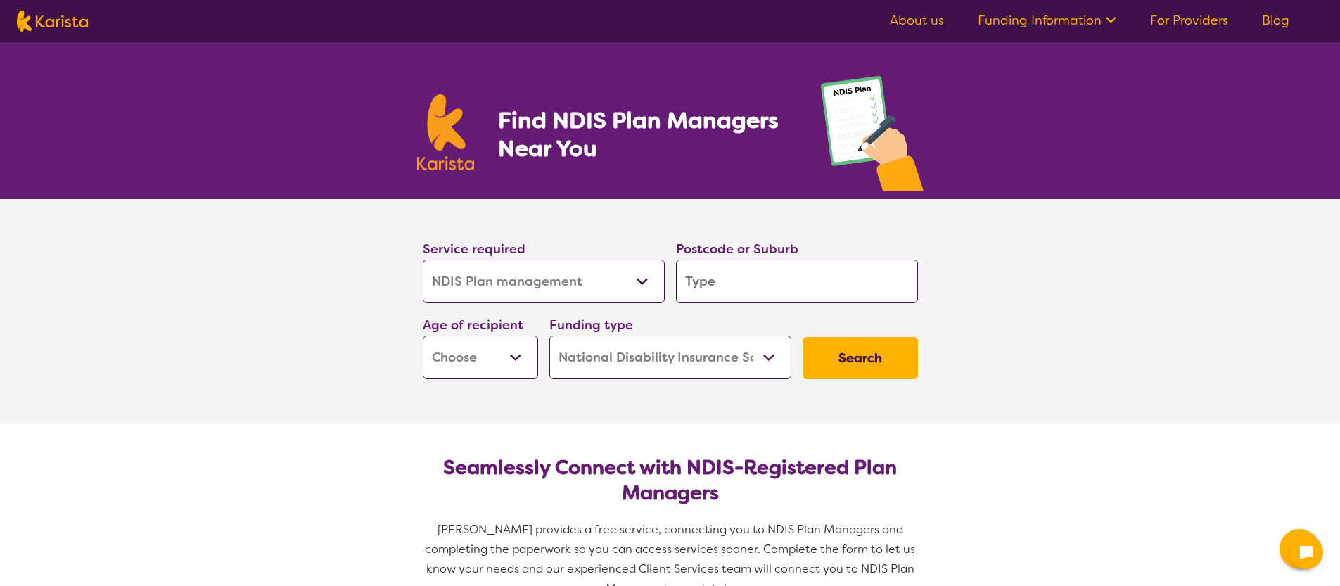
select select "NDIS Plan management"
select select "NDIS"
select select "NDIS Plan management"
select select "NDIS"
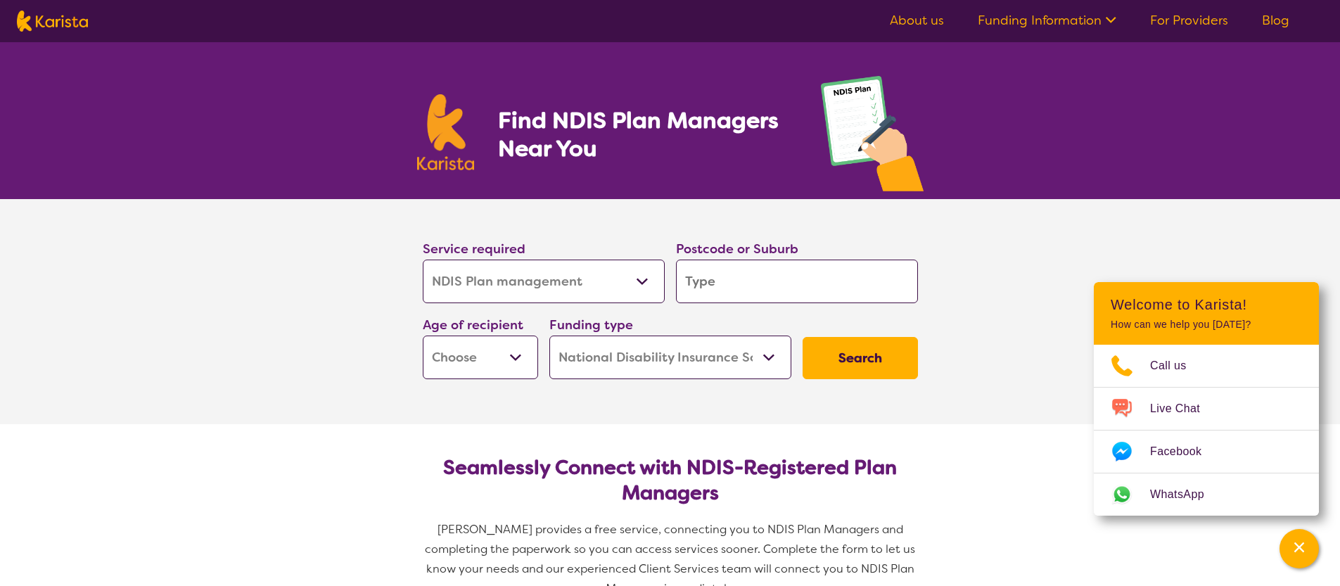
click at [744, 288] on input "search" at bounding box center [797, 282] width 242 height 44
type input "2"
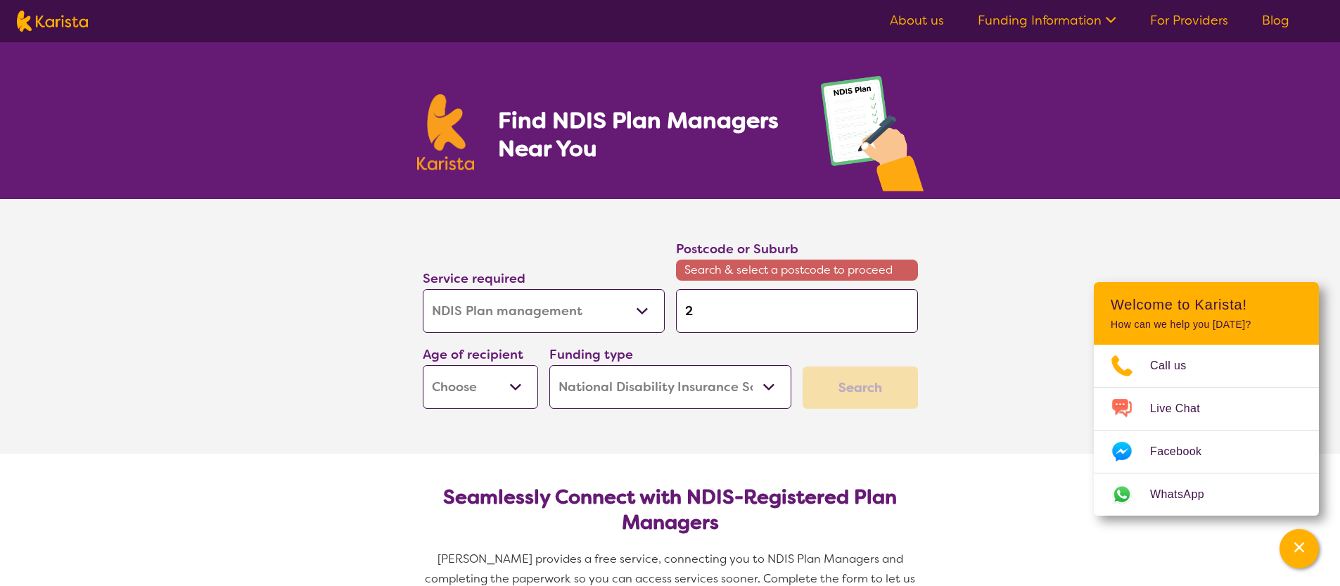
type input "23"
type input "232"
type input "2325"
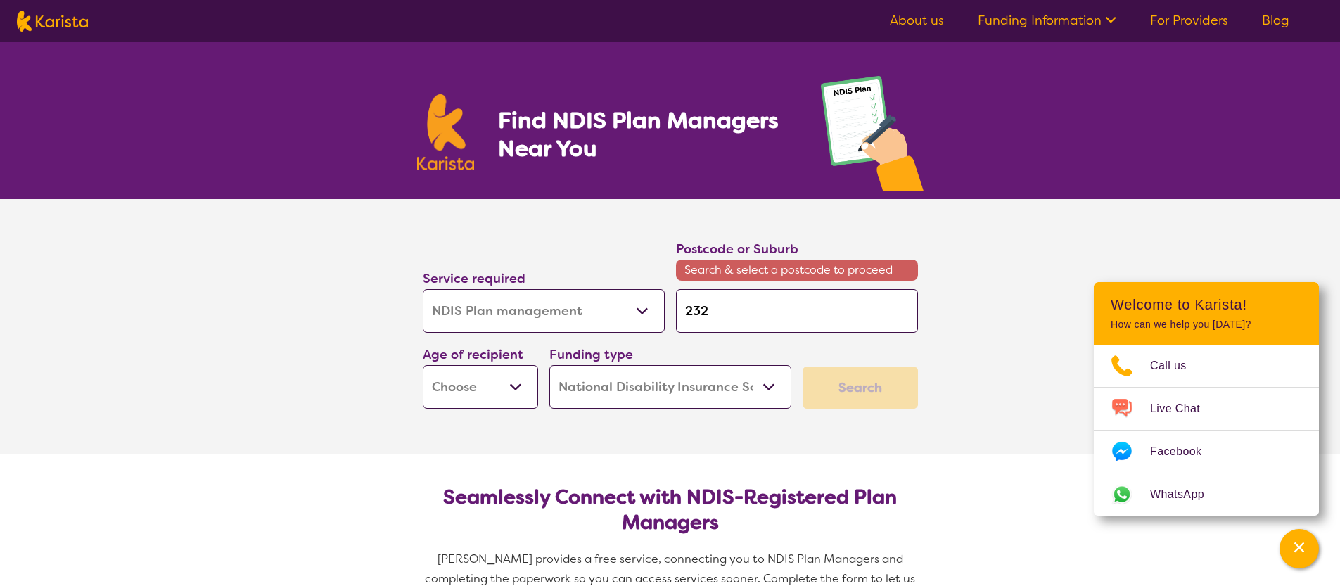
type input "2325"
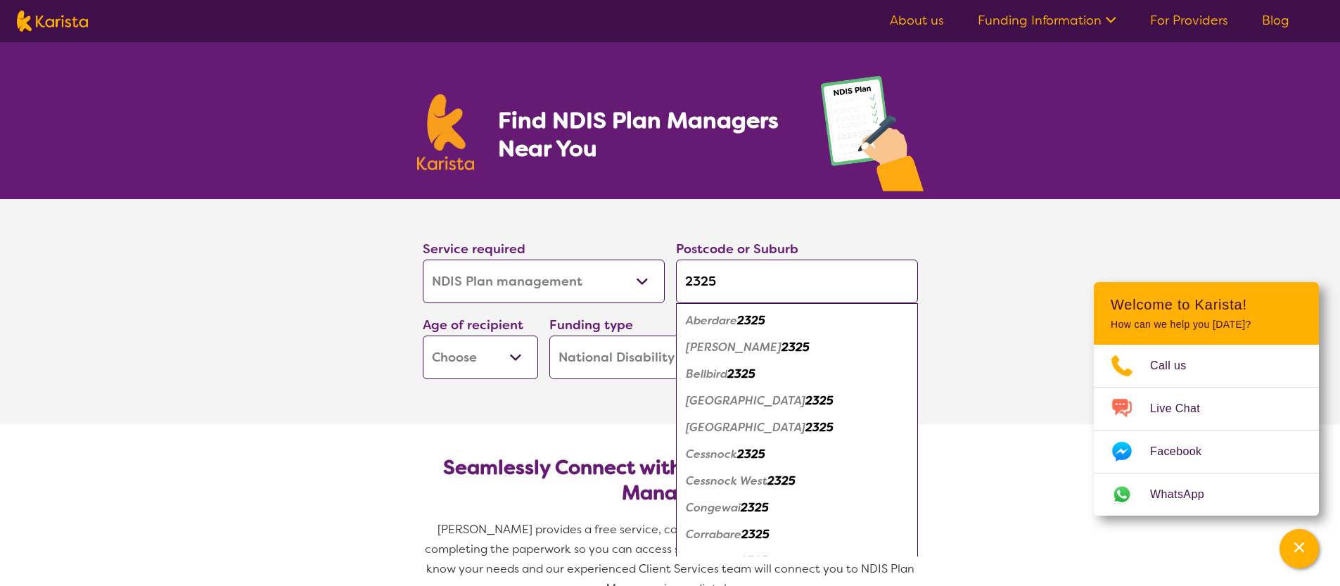
type input "2325"
click at [720, 457] on em "Cessnock" at bounding box center [711, 454] width 51 height 15
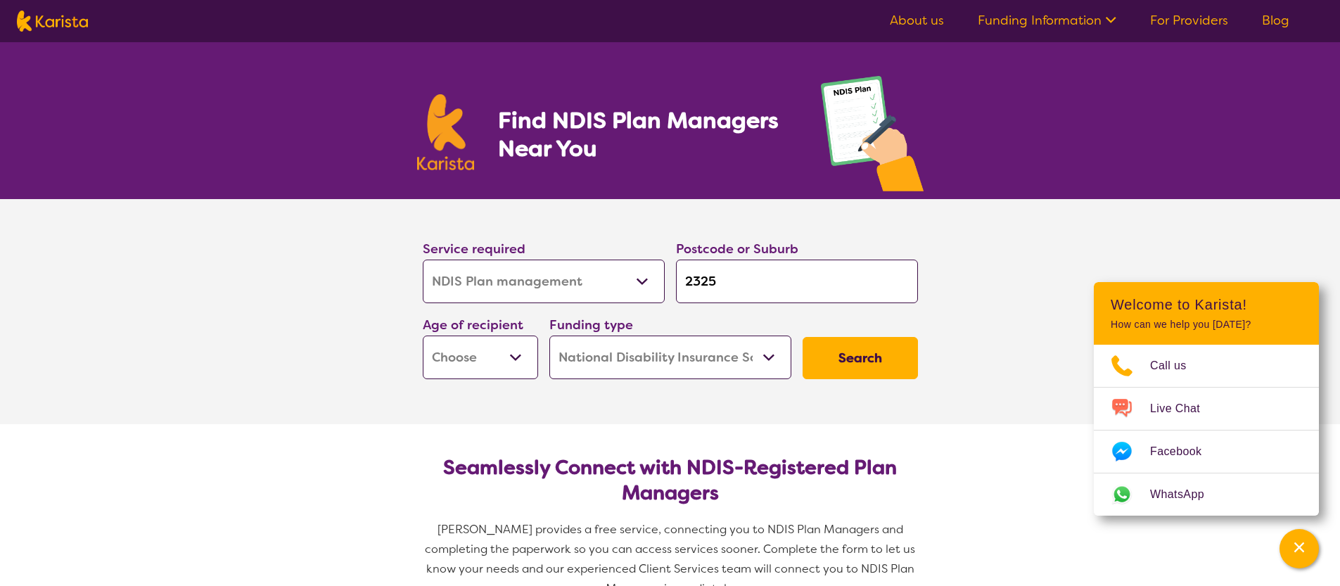
click at [483, 356] on select "Early Childhood - 0 to 9 Child - 10 to 11 Adolescent - 12 to 17 Adult - 18 to 6…" at bounding box center [480, 358] width 115 height 44
select select "EC"
click at [843, 364] on button "Search" at bounding box center [860, 358] width 115 height 42
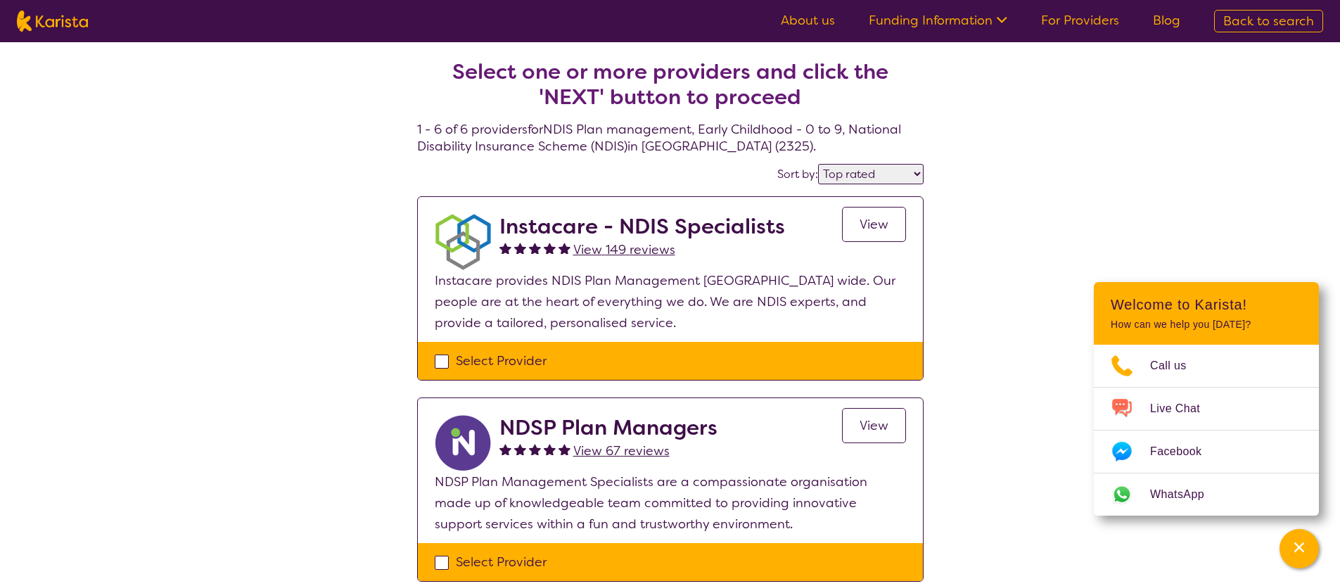
click at [839, 174] on select "Highly reviewed Top rated" at bounding box center [871, 174] width 106 height 20
select select "highly_reviewed"
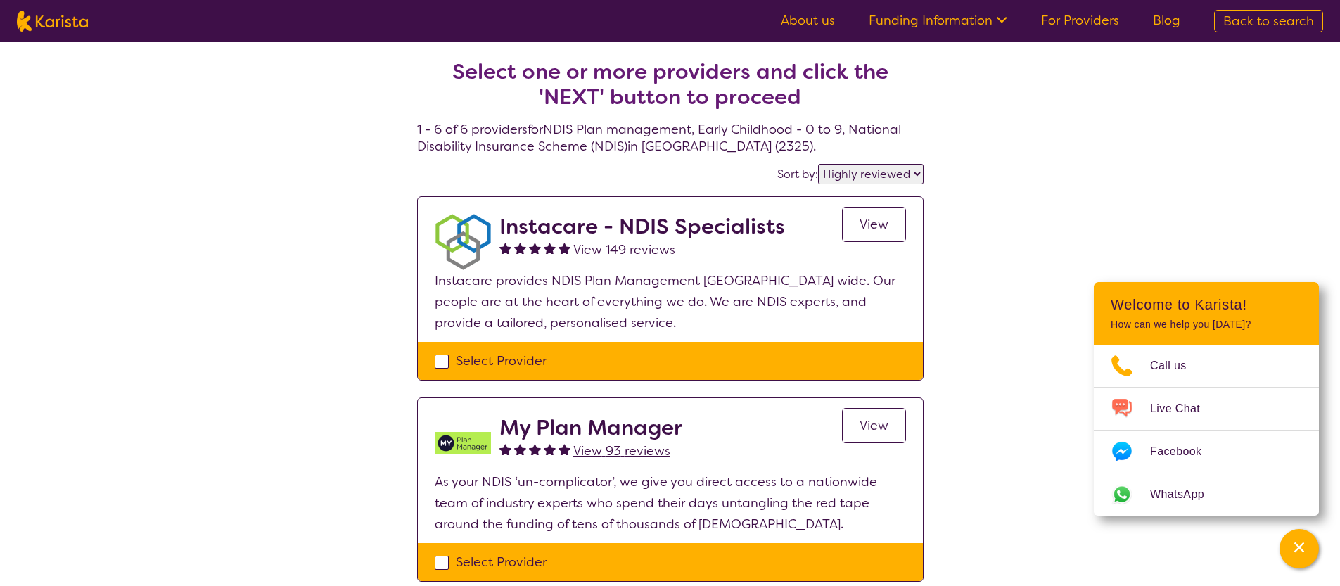
click at [539, 220] on h2 "Instacare - NDIS Specialists" at bounding box center [643, 226] width 286 height 25
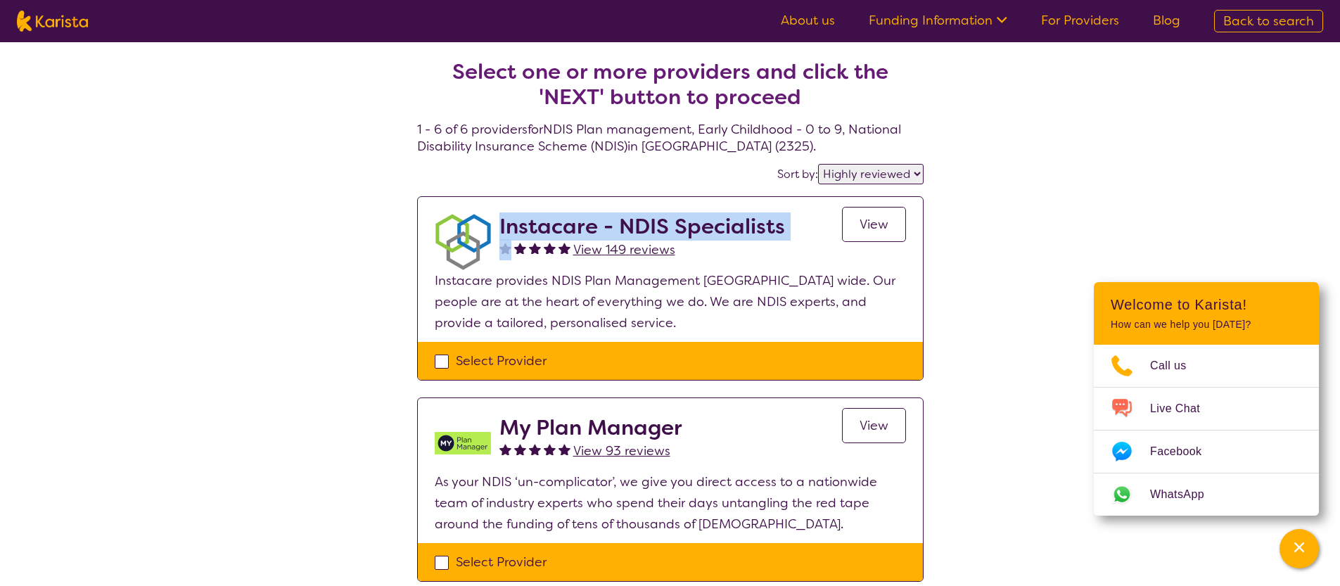
click at [539, 220] on h2 "Instacare - NDIS Specialists" at bounding box center [643, 226] width 286 height 25
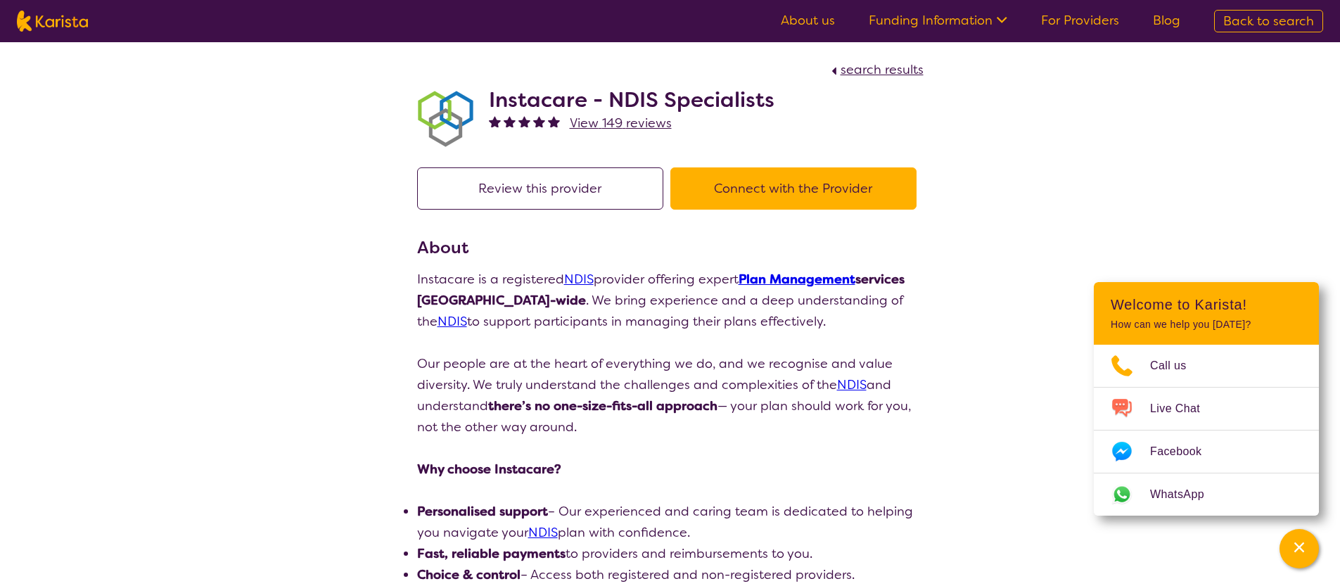
click at [769, 193] on button "Connect with the Provider" at bounding box center [793, 188] width 246 height 42
click at [577, 99] on h2 "Instacare - NDIS Specialists" at bounding box center [632, 99] width 286 height 25
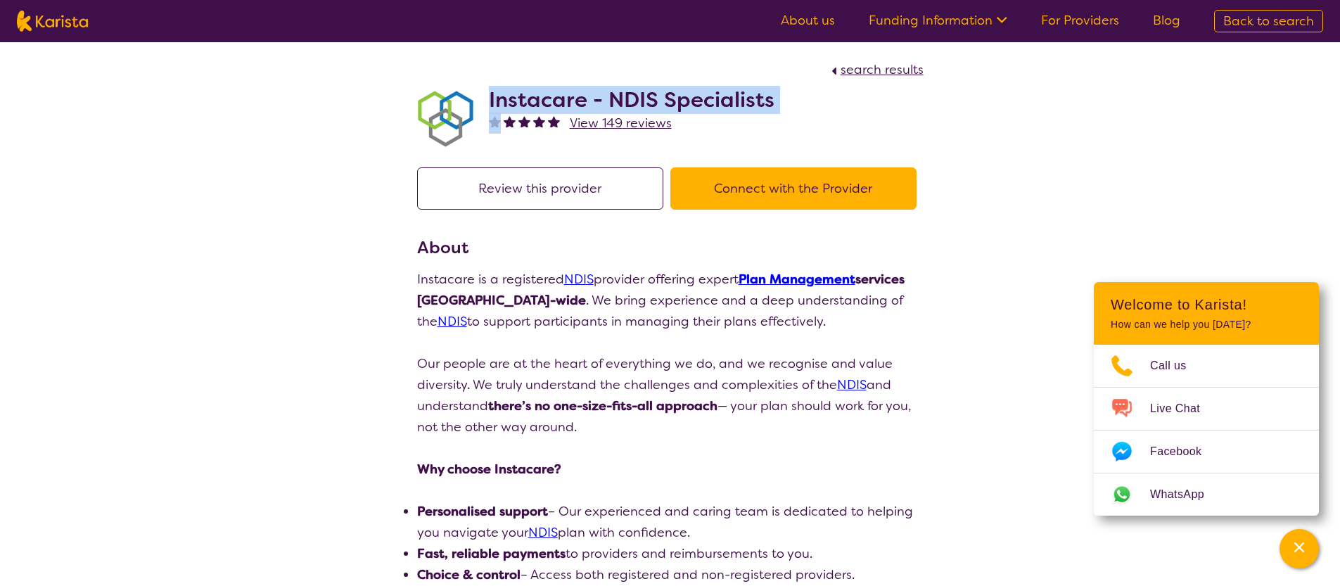
click at [577, 99] on h2 "Instacare - NDIS Specialists" at bounding box center [632, 99] width 286 height 25
copy h2 "Instacare - NDIS Specialists"
